Goal: Information Seeking & Learning: Check status

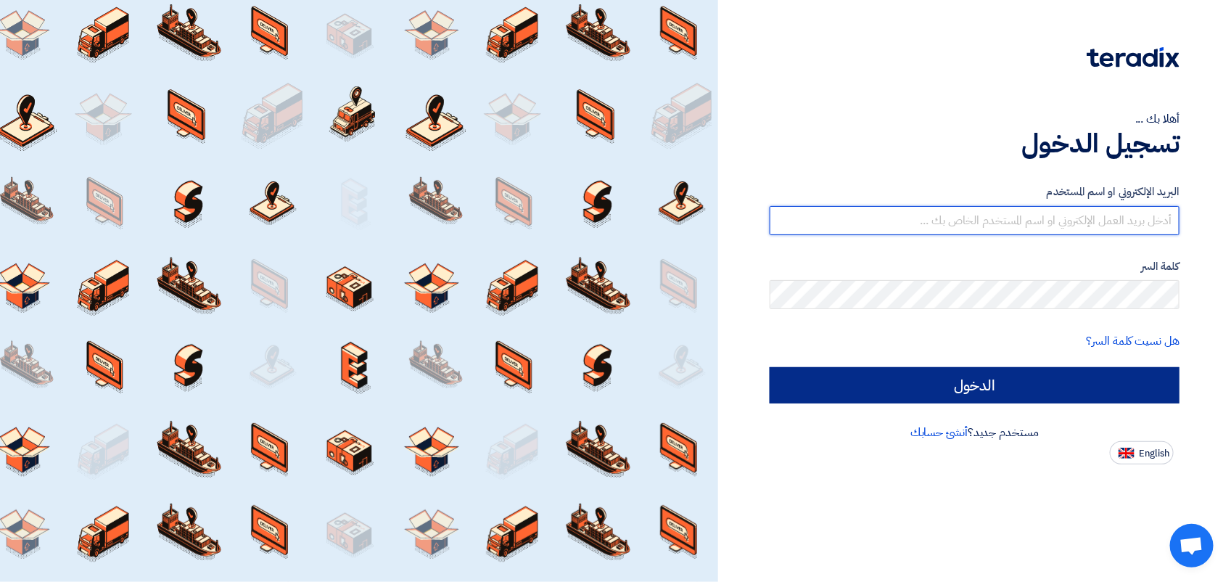
type input "[EMAIL_ADDRESS][DOMAIN_NAME]"
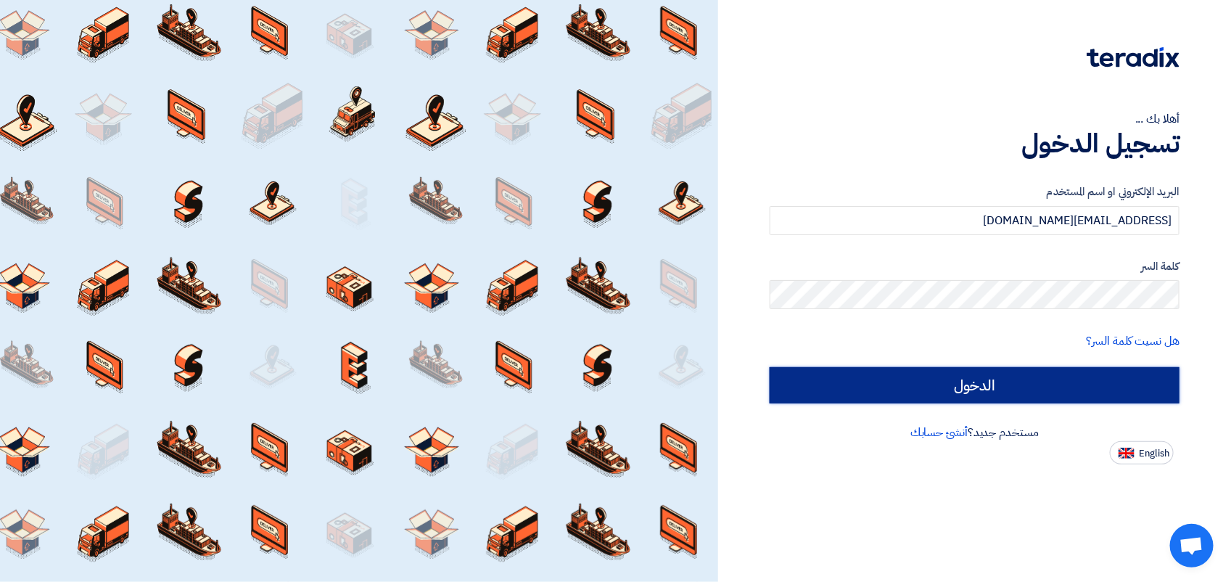
click at [938, 395] on input "الدخول" at bounding box center [975, 385] width 410 height 36
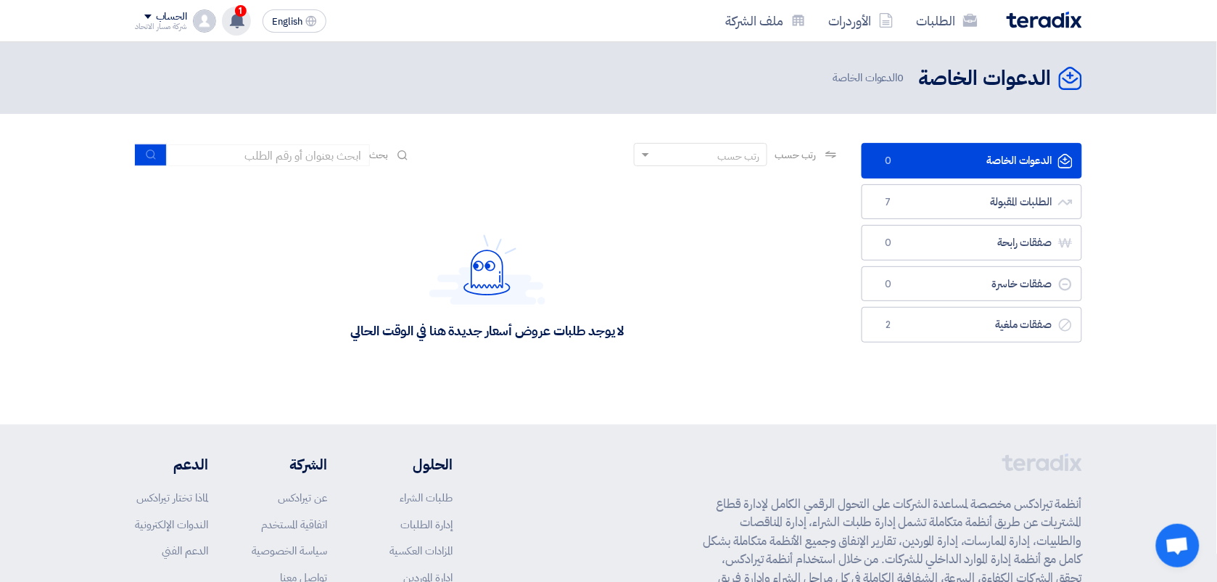
click at [249, 26] on div "1 تعديل جديد خاص بطلب شراء "[PHONE_NUMBER]". 21 hours ago a question got answer…" at bounding box center [236, 21] width 29 height 29
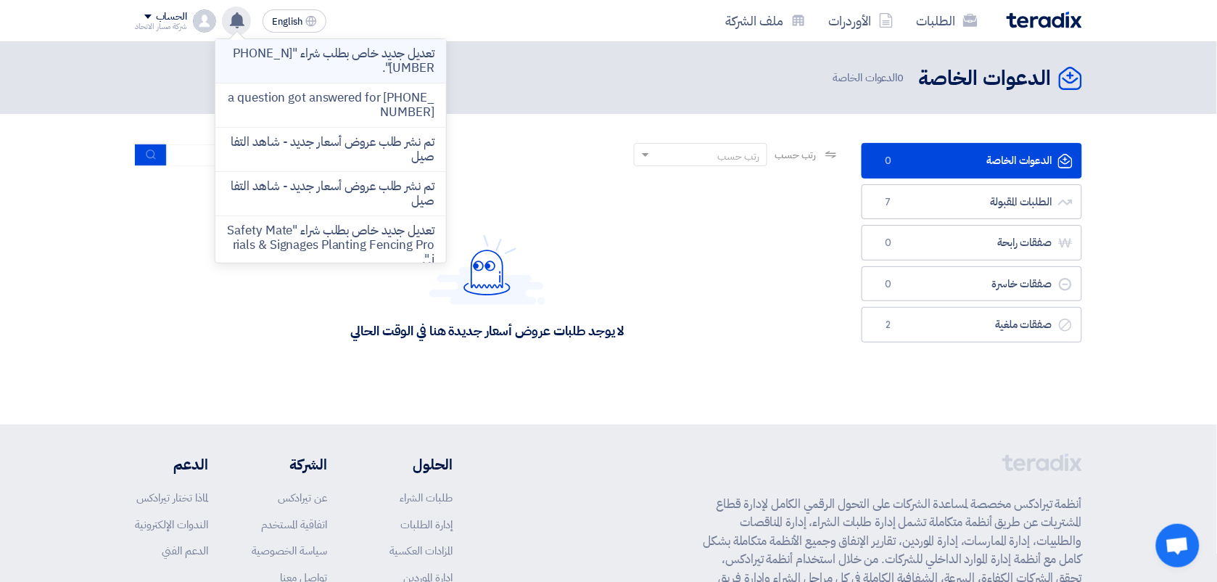
click at [323, 73] on p "تعديل جديد خاص بطلب شراء "[PHONE_NUMBER]"." at bounding box center [330, 60] width 207 height 29
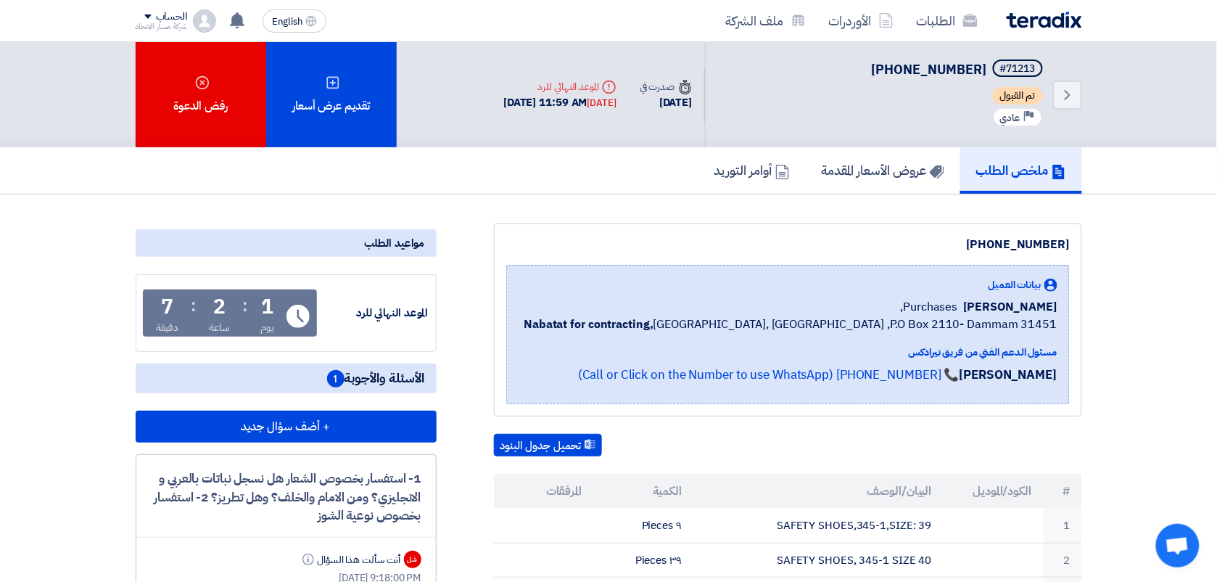
click at [629, 225] on div "[PHONE_NUMBER] بيانات العميل [PERSON_NAME] Purchases, Nabatat for contracting, …" at bounding box center [788, 319] width 588 height 193
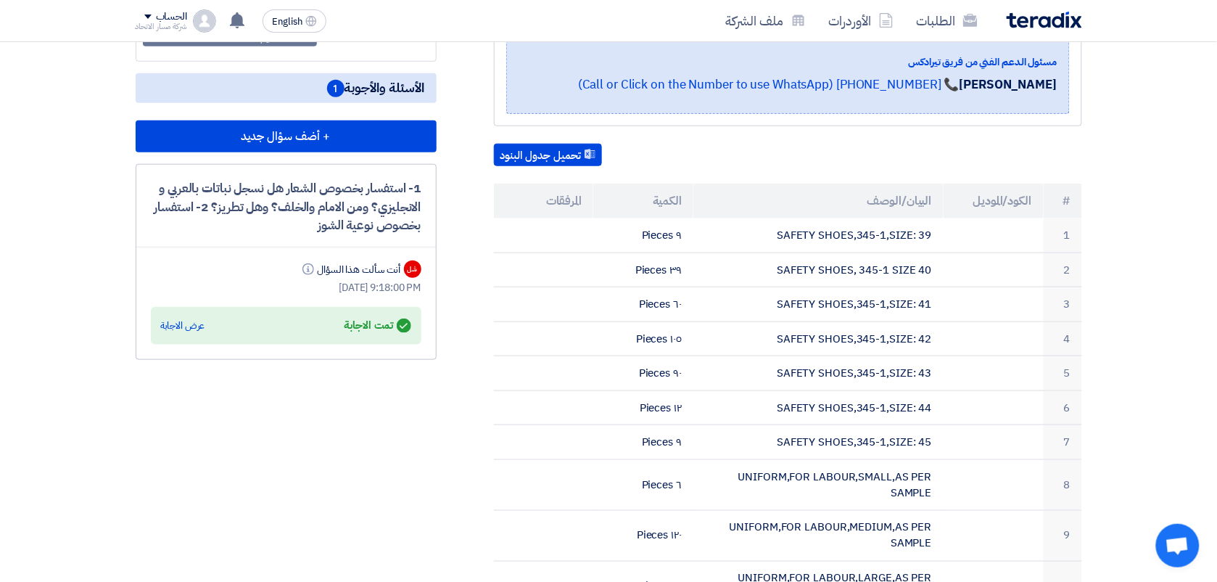
scroll to position [254, 0]
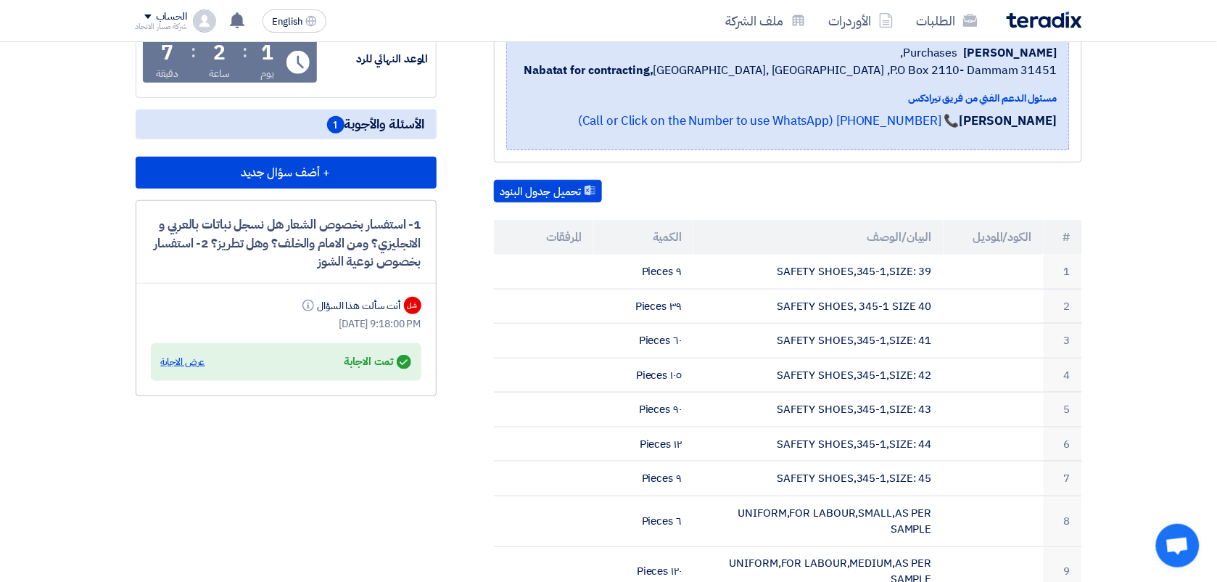
click at [186, 355] on div "عرض الاجابة" at bounding box center [183, 362] width 44 height 15
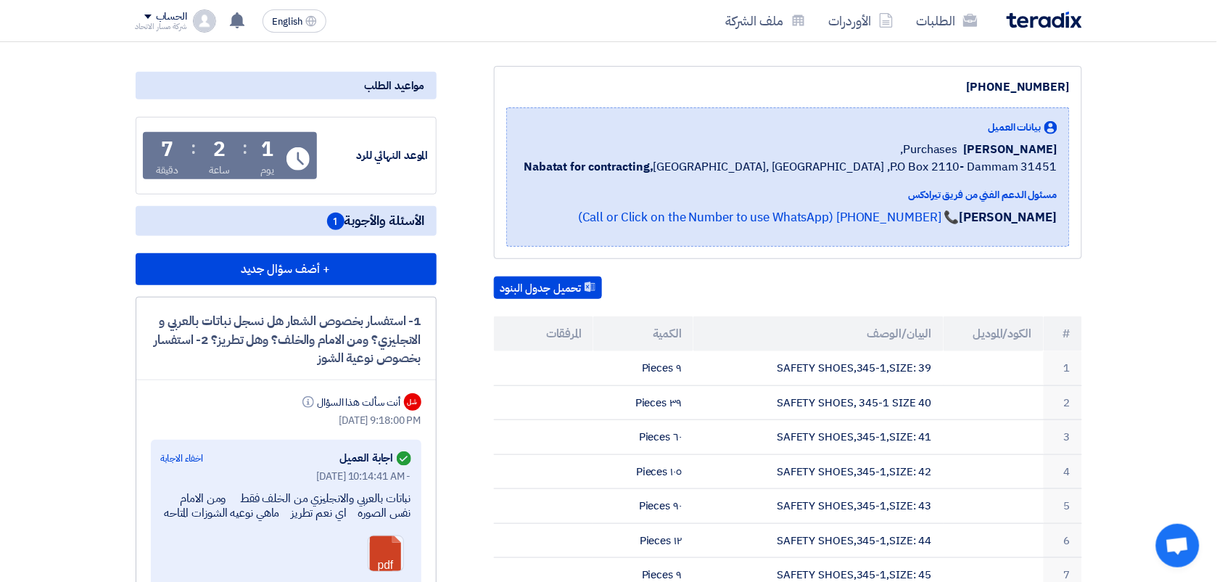
scroll to position [0, 0]
